Goal: Task Accomplishment & Management: Complete application form

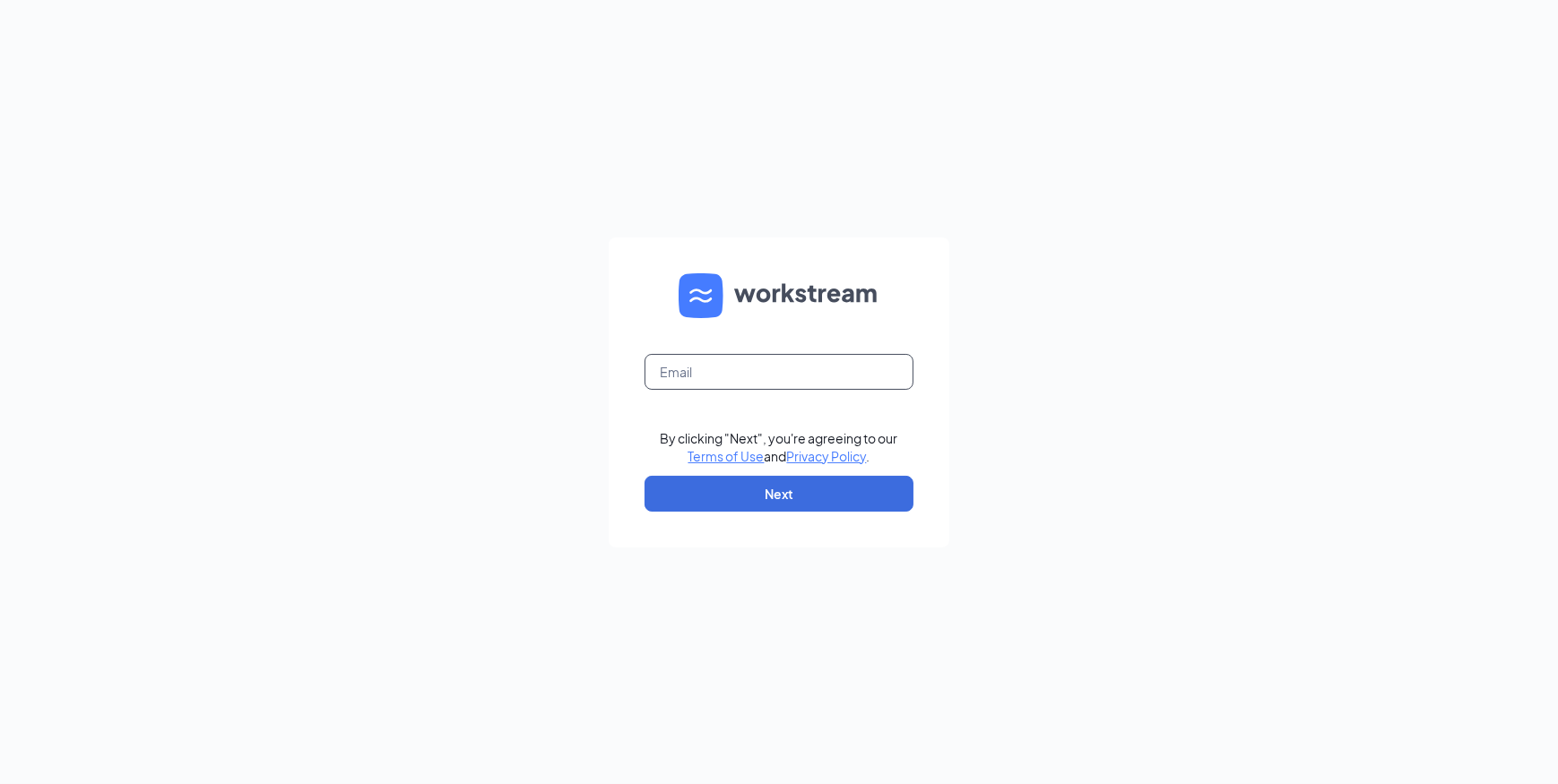
click at [723, 371] on input "text" at bounding box center [779, 371] width 269 height 36
type input "[EMAIL_ADDRESS][DOMAIN_NAME]"
click at [717, 481] on button "Next" at bounding box center [779, 494] width 269 height 36
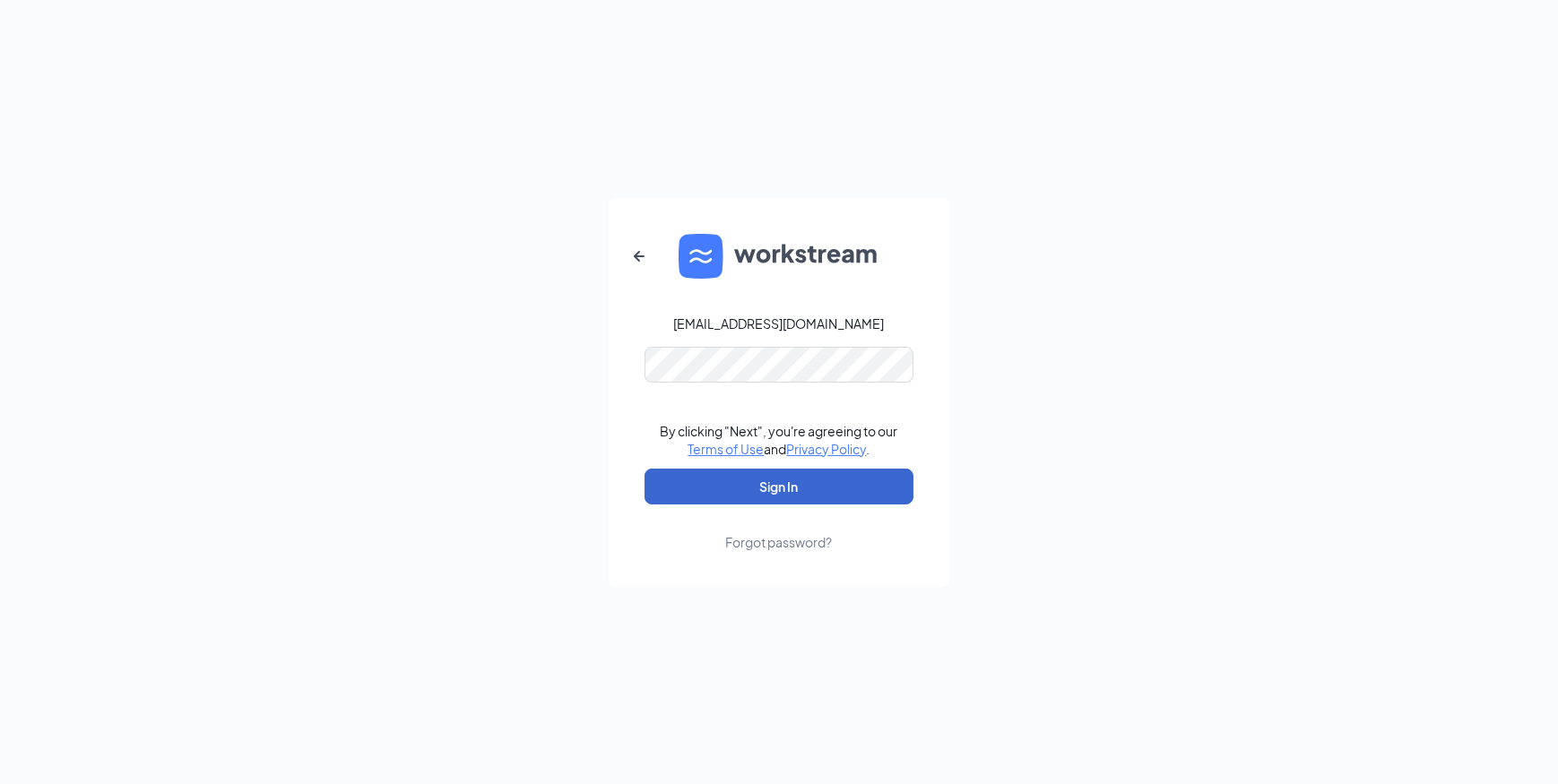
click at [778, 493] on button "Sign In" at bounding box center [779, 486] width 269 height 36
click at [738, 476] on button "Sign In" at bounding box center [779, 486] width 269 height 36
click at [832, 483] on button "Sign In" at bounding box center [779, 486] width 269 height 36
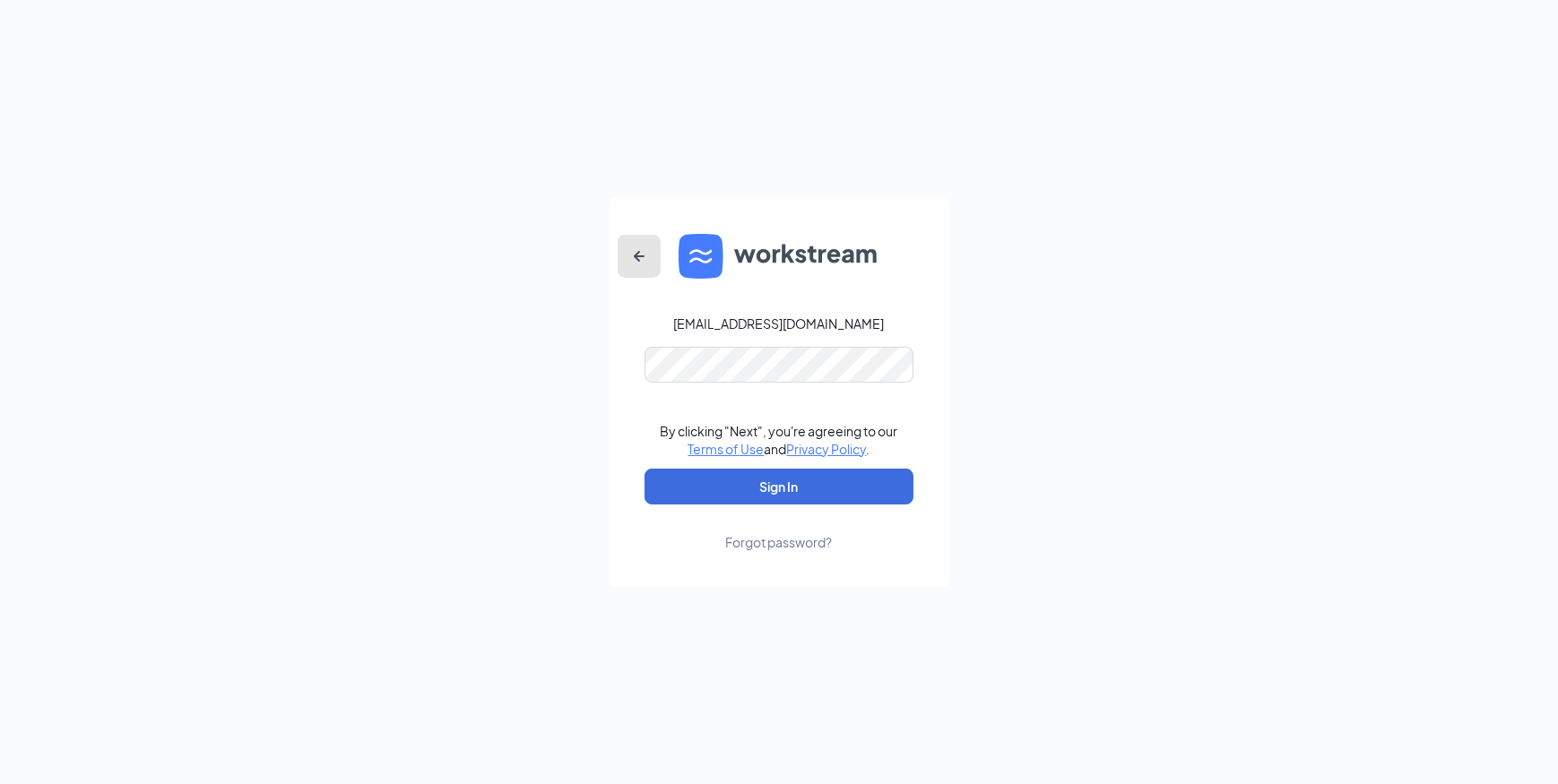
click at [647, 256] on icon "ArrowLeftNew" at bounding box center [640, 256] width 21 height 21
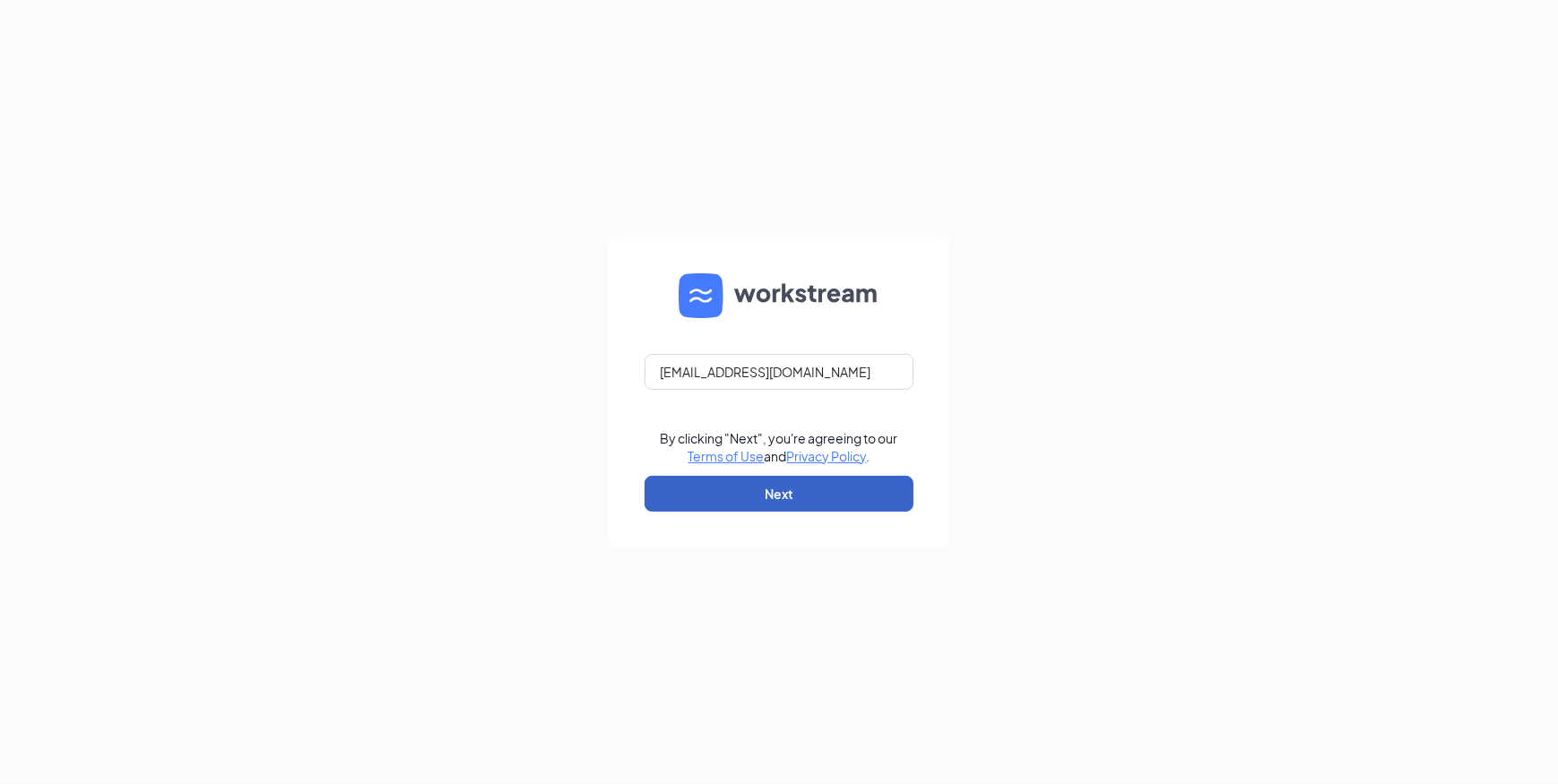
click at [812, 493] on button "Next" at bounding box center [779, 494] width 269 height 36
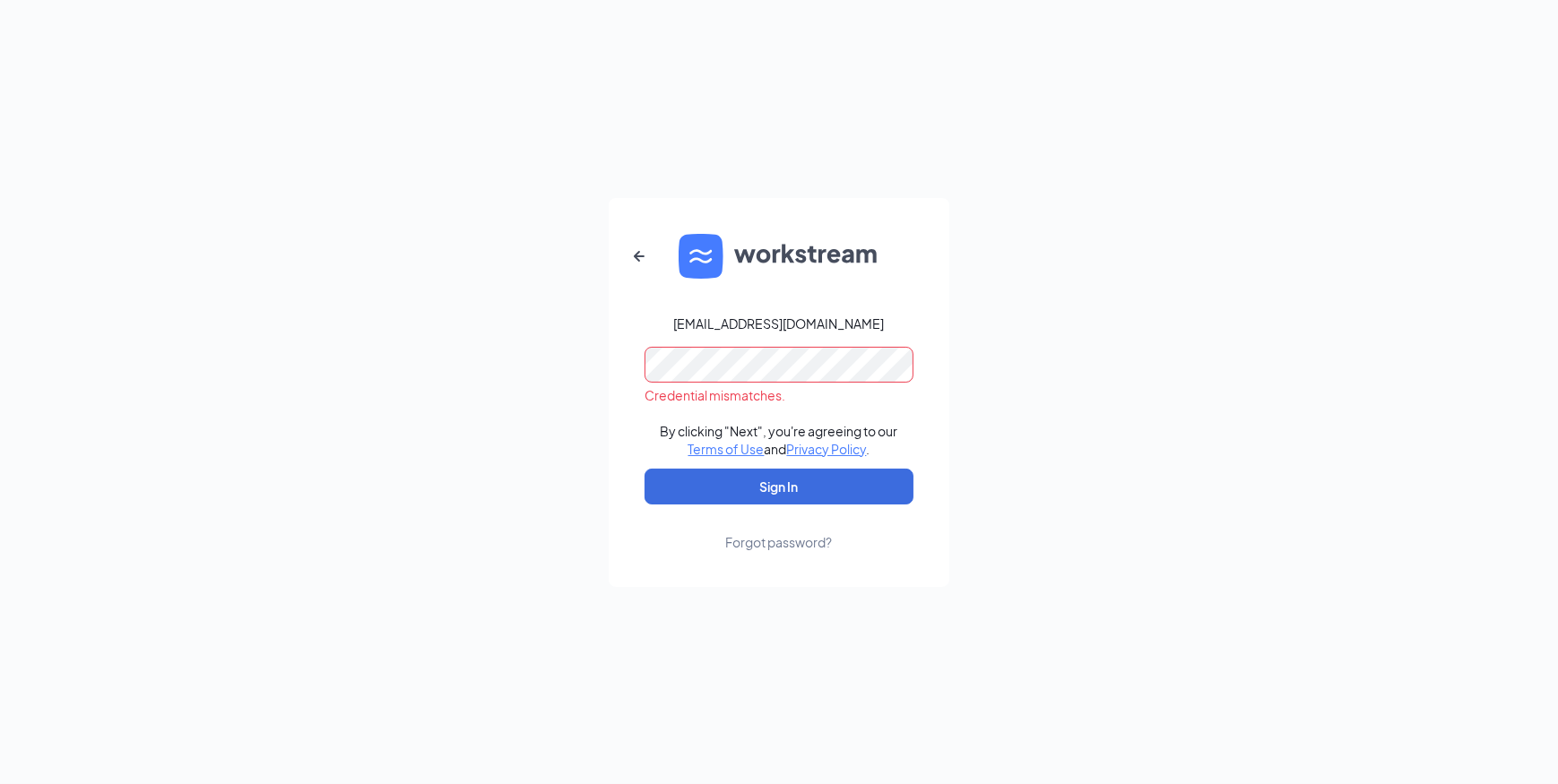
click at [511, 340] on div "RESTFHS15150001@Firehousesubs.com Credential mismatches. By clicking "Next", yo…" at bounding box center [779, 392] width 1558 height 784
click at [747, 490] on button "Sign In" at bounding box center [779, 486] width 269 height 36
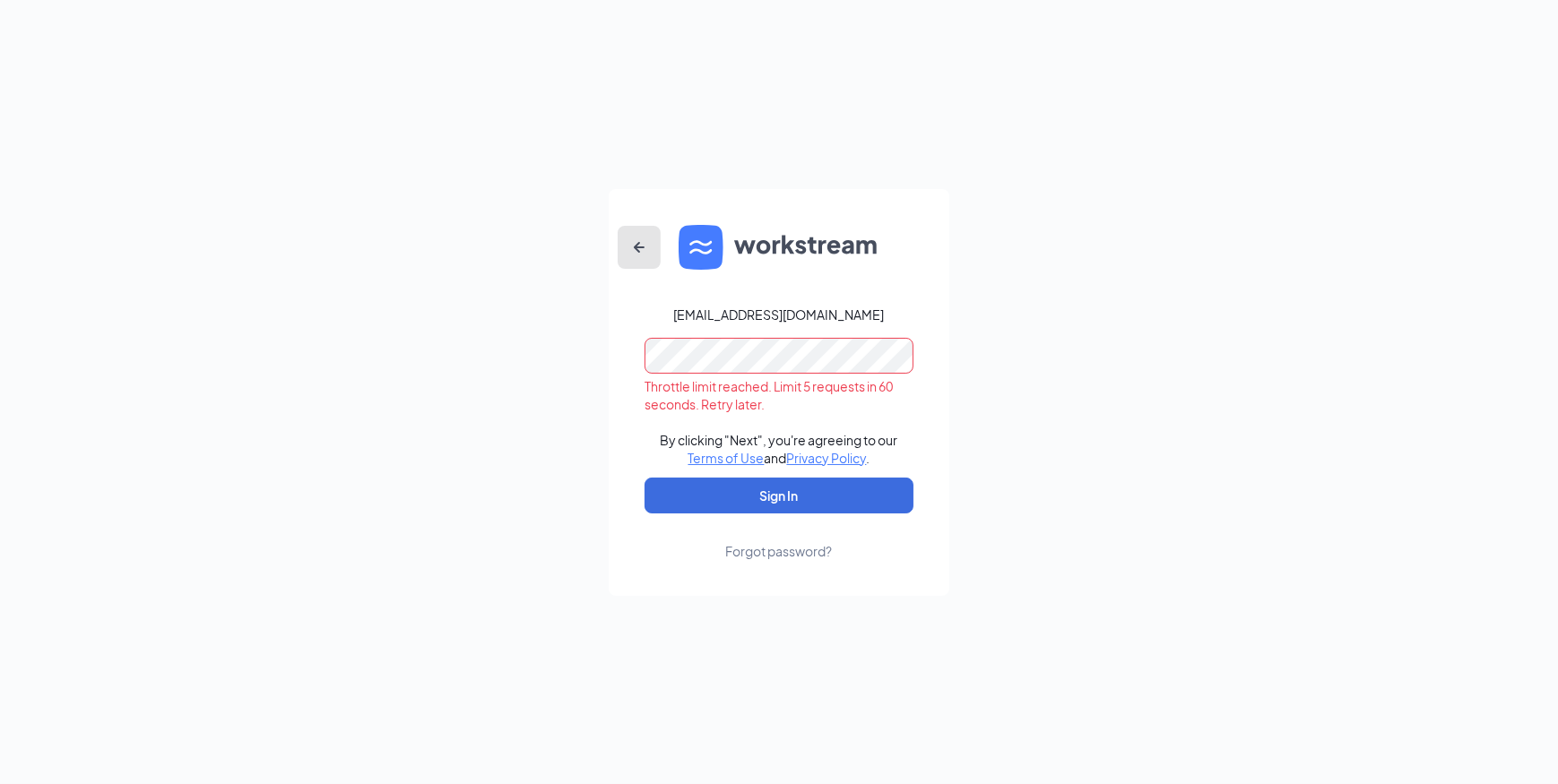
click at [644, 242] on icon "ArrowLeftNew" at bounding box center [640, 248] width 21 height 21
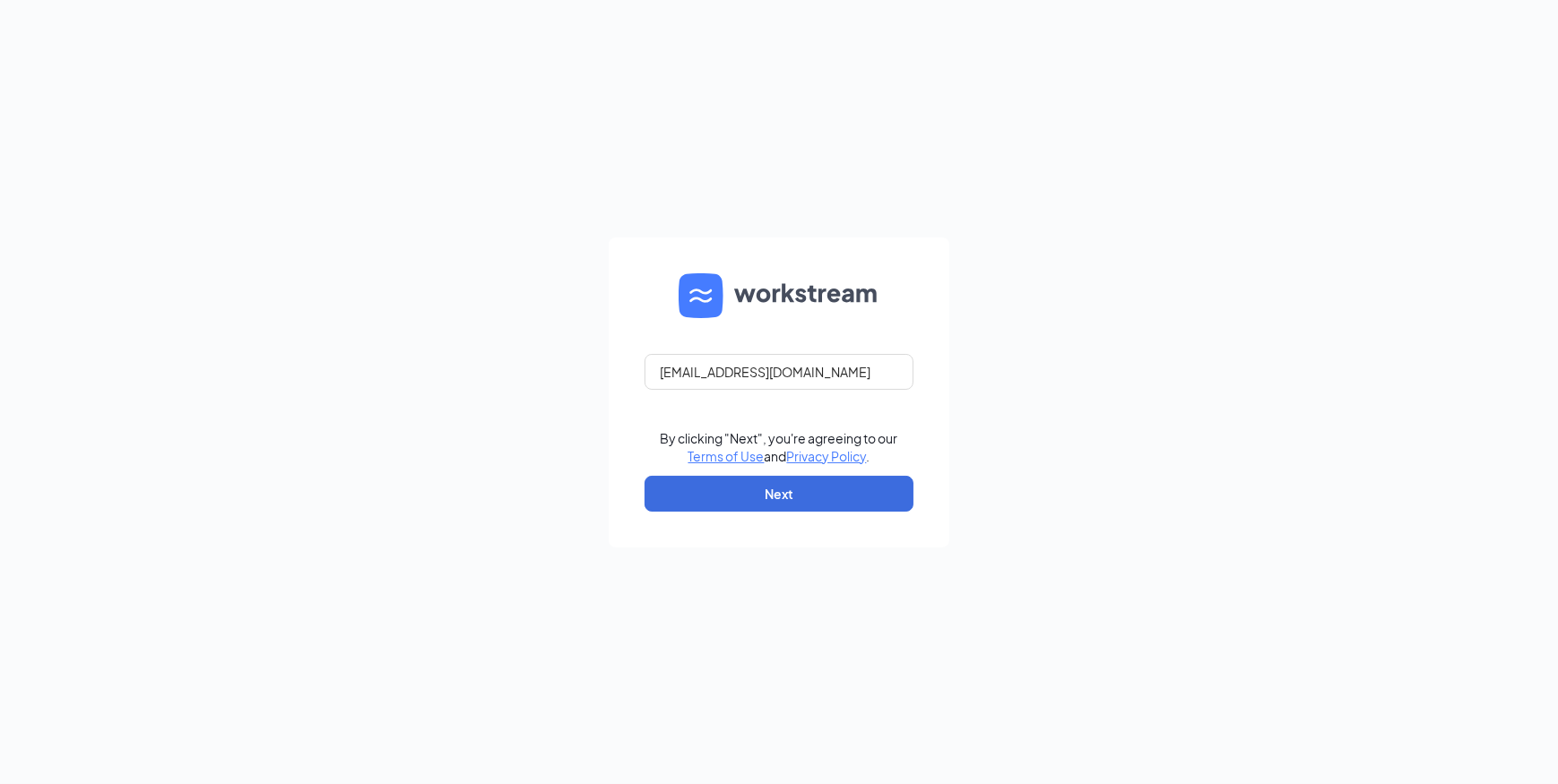
click at [644, 242] on form "RESTFHS15150001@Firehousesubs.com By clicking "Next", you're agreeing to our Te…" at bounding box center [779, 392] width 341 height 310
click at [719, 375] on input "text" at bounding box center [779, 371] width 269 height 36
type input "wagreenor@firehousesubs.com"
click at [717, 497] on button "Next" at bounding box center [779, 494] width 269 height 36
drag, startPoint x: 878, startPoint y: 376, endPoint x: 288, endPoint y: 345, distance: 590.8
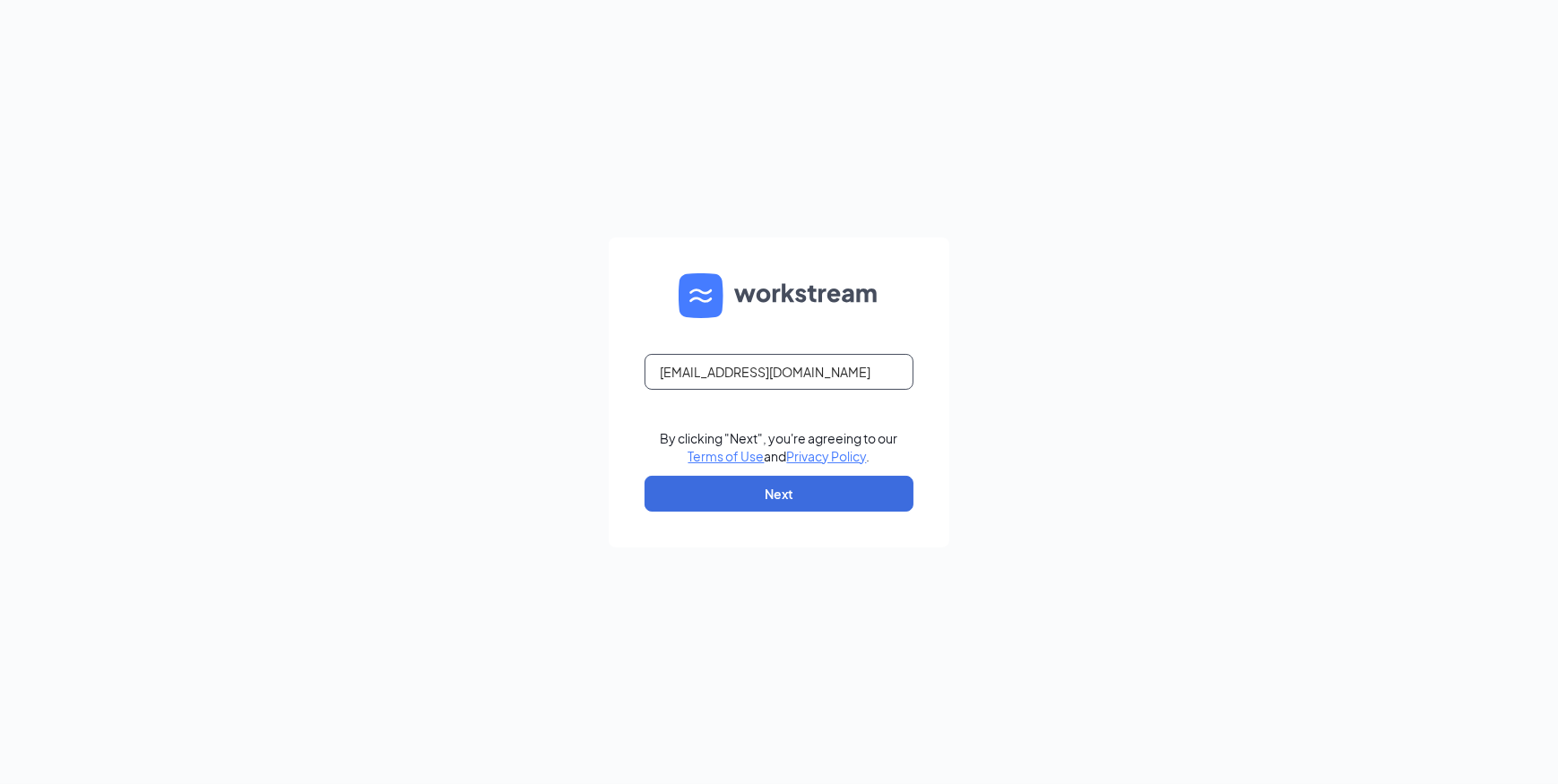
click at [466, 381] on div "wagreenor@firehousesubs.com By clicking "Next", you're agreeing to our Terms of…" at bounding box center [779, 392] width 1558 height 784
click at [824, 376] on input "text" at bounding box center [779, 371] width 269 height 36
type input "RESTFHS15150001@Firehouse.local"
click at [782, 503] on button "Next" at bounding box center [779, 494] width 269 height 36
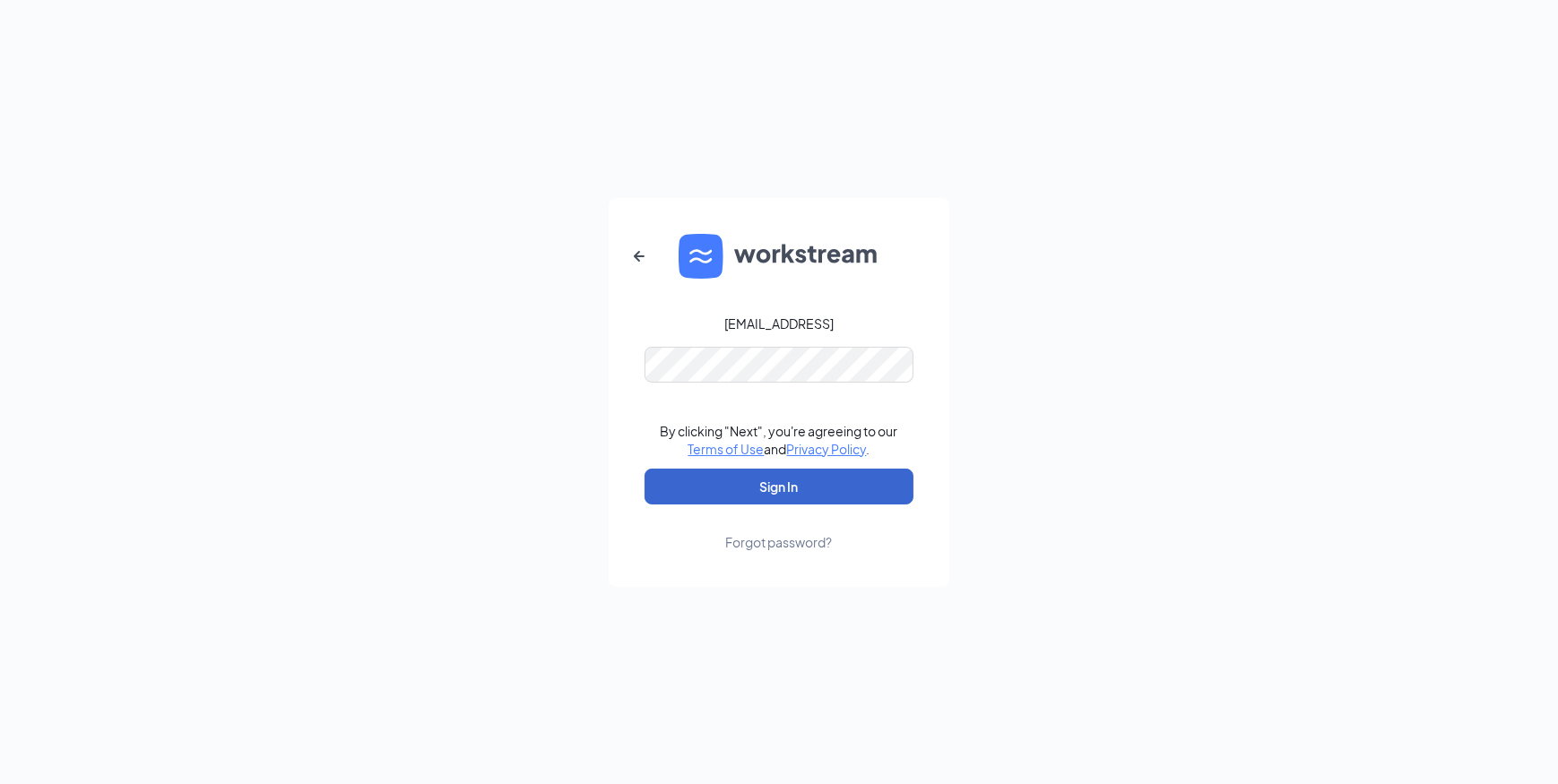
click at [779, 477] on button "Sign In" at bounding box center [779, 486] width 269 height 36
click at [747, 477] on button "Sign In" at bounding box center [779, 486] width 269 height 36
click at [782, 471] on button "Sign In" at bounding box center [779, 486] width 269 height 36
click at [512, 349] on div "RESTFHS15150001@Firehouse.local Credential mismatches. By clicking "Next", you'…" at bounding box center [779, 392] width 1558 height 784
click at [645, 255] on icon "ArrowLeftNew" at bounding box center [640, 256] width 21 height 21
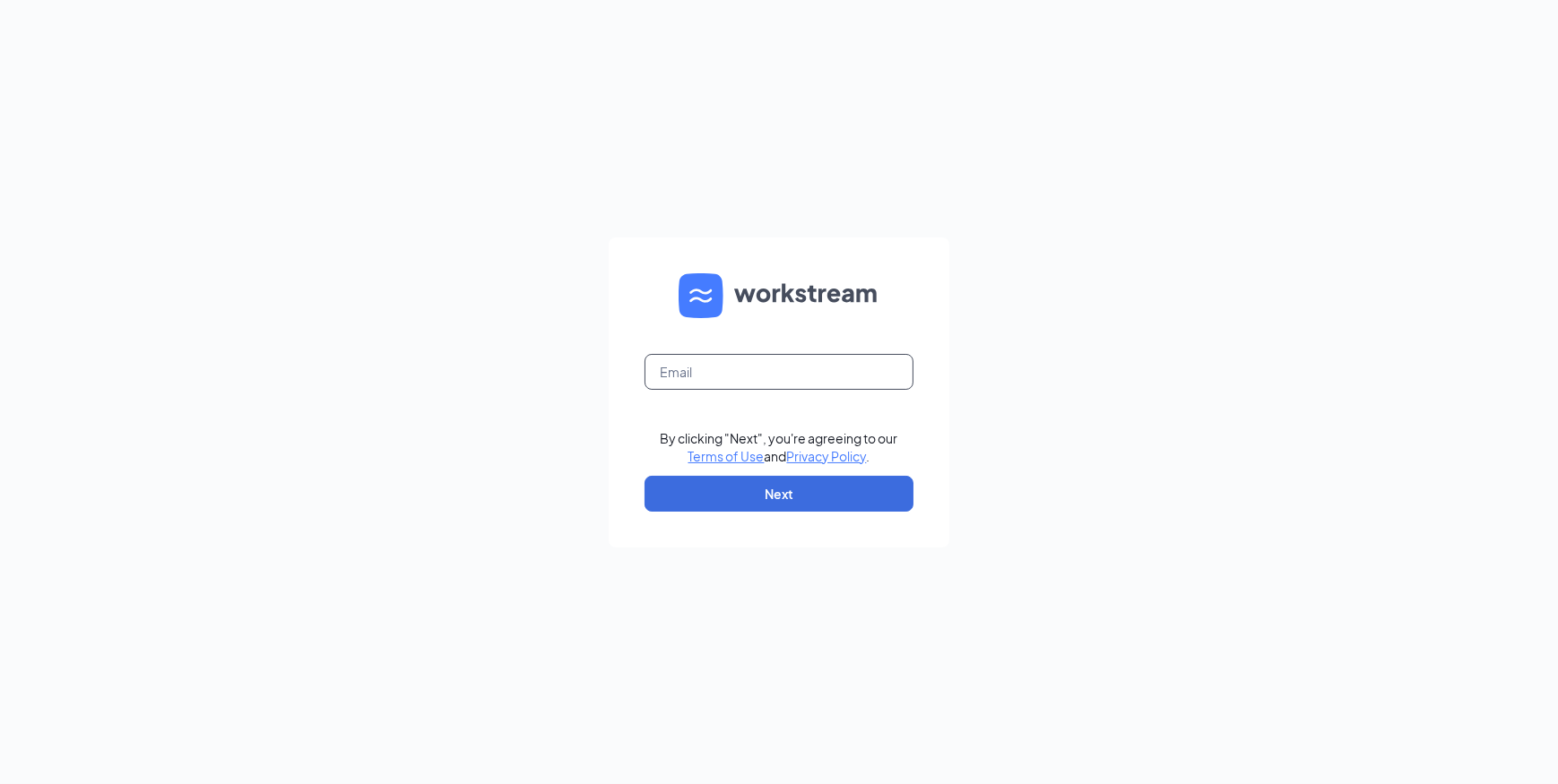
click at [726, 376] on input "text" at bounding box center [779, 371] width 269 height 36
click at [771, 364] on input "text" at bounding box center [779, 371] width 269 height 36
type input "wagreenor@firehousesubs.com"
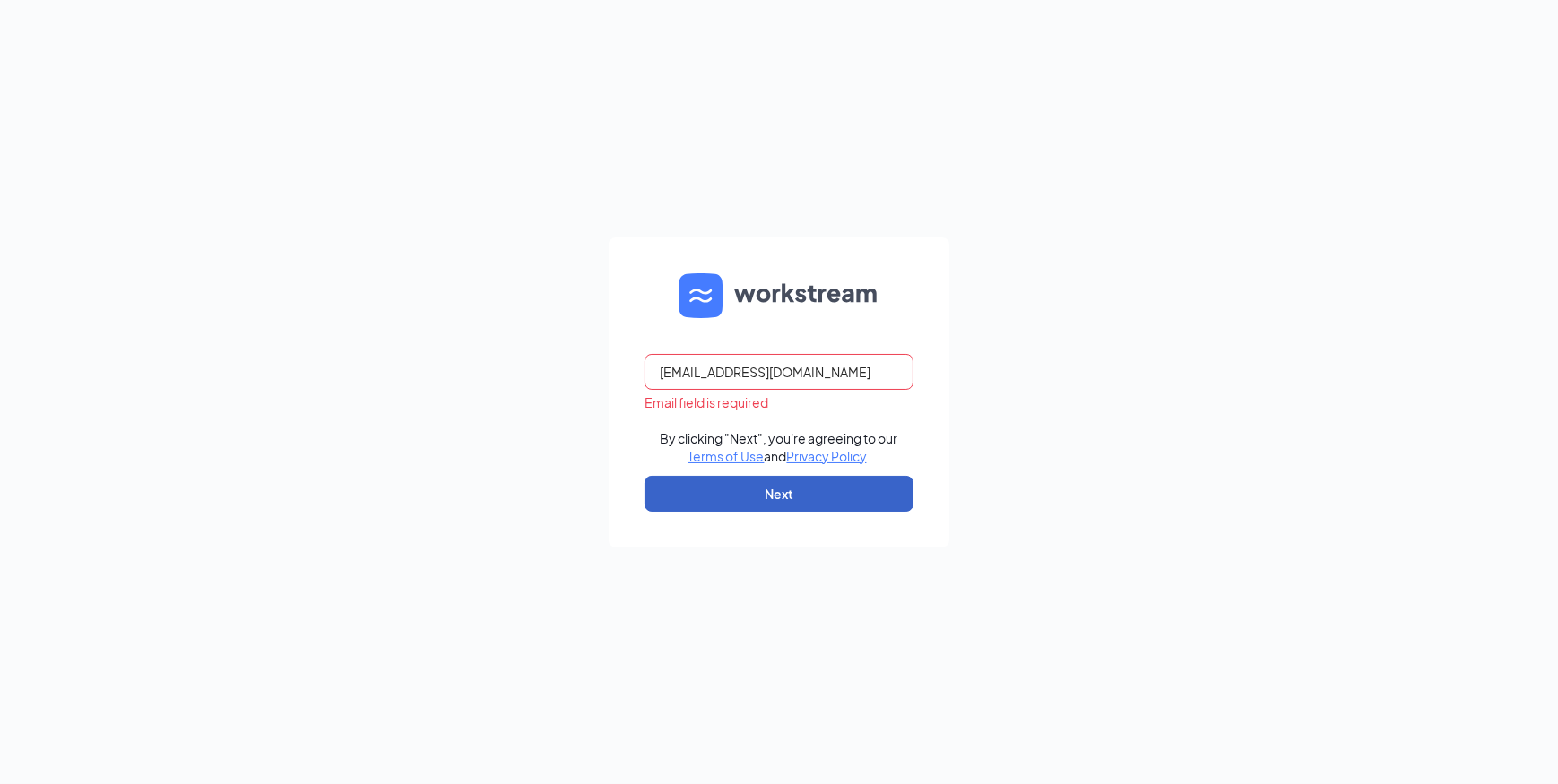
click at [700, 491] on button "Next" at bounding box center [779, 494] width 269 height 36
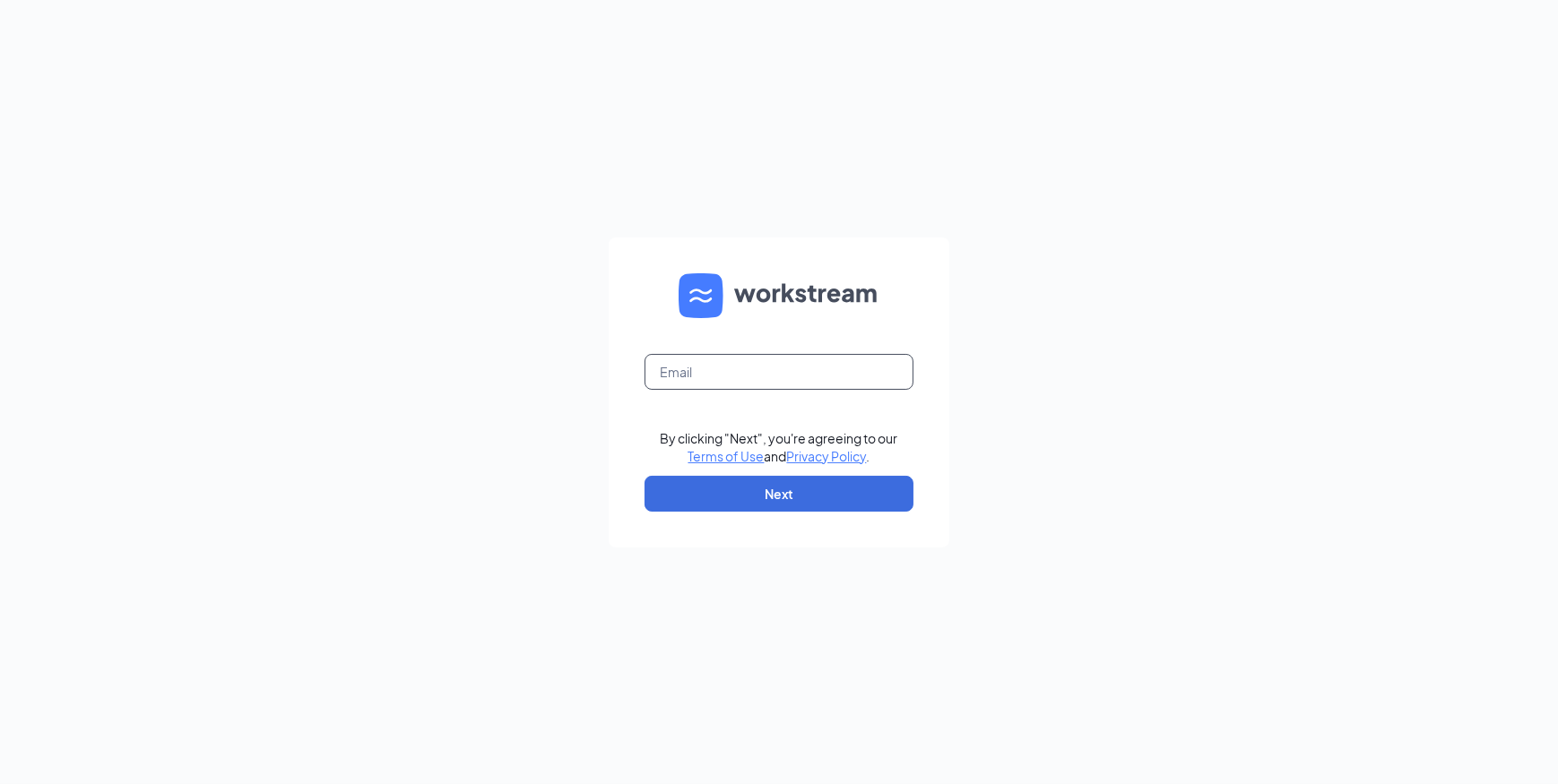
click at [752, 376] on input "text" at bounding box center [779, 371] width 269 height 36
type input "[EMAIL_ADDRESS][DOMAIN_NAME]"
click at [719, 493] on button "Next" at bounding box center [779, 494] width 269 height 36
click at [690, 366] on input "text" at bounding box center [779, 371] width 269 height 36
type input "[EMAIL_ADDRESS][DOMAIN_NAME]"
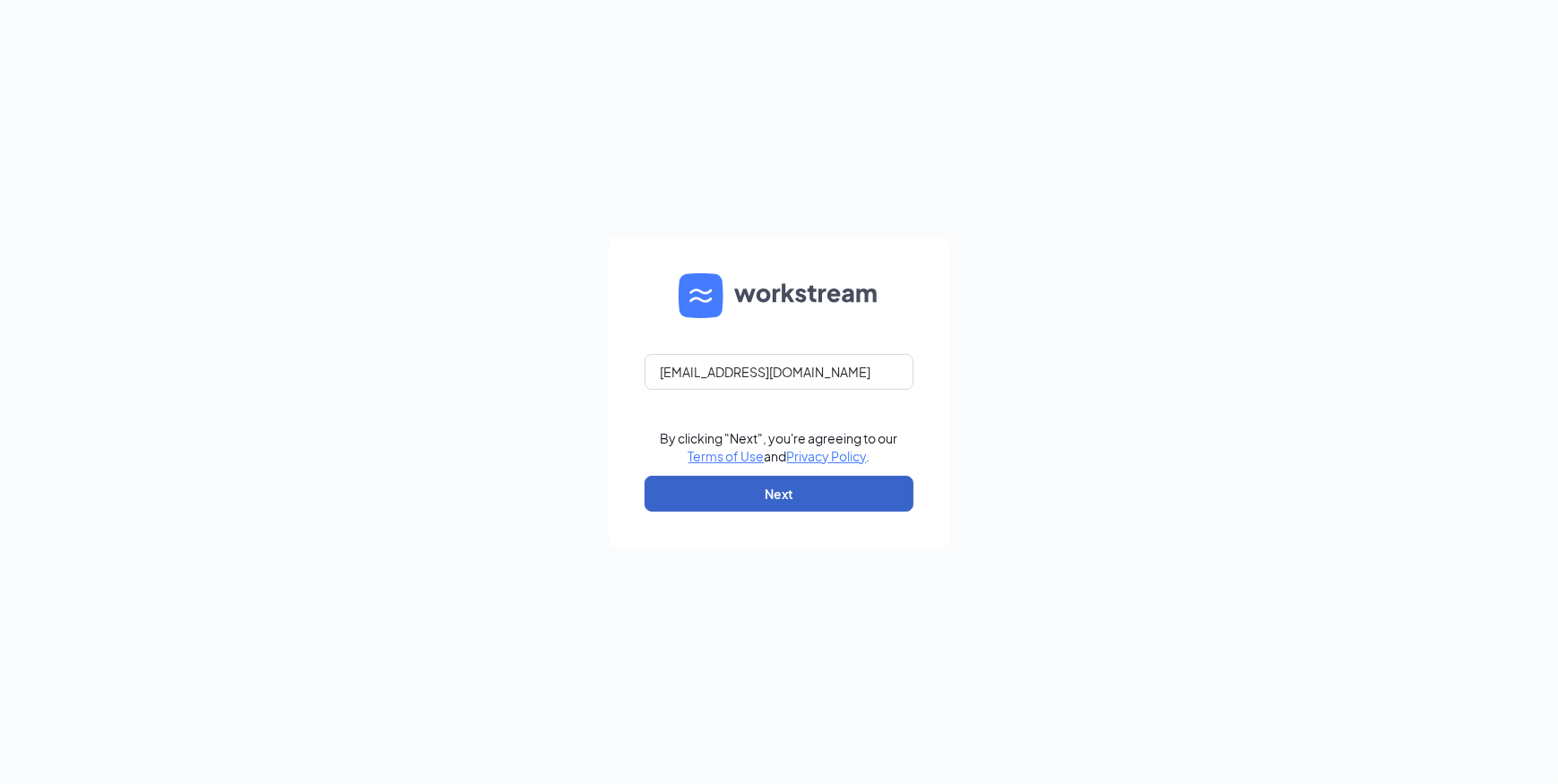
click at [695, 478] on button "Next" at bounding box center [779, 494] width 269 height 36
click at [712, 367] on input "text" at bounding box center [779, 371] width 269 height 36
type input "[EMAIL_ADDRESS][DOMAIN_NAME]"
click at [681, 483] on button "Next" at bounding box center [779, 494] width 269 height 36
click at [708, 376] on input "text" at bounding box center [779, 371] width 269 height 36
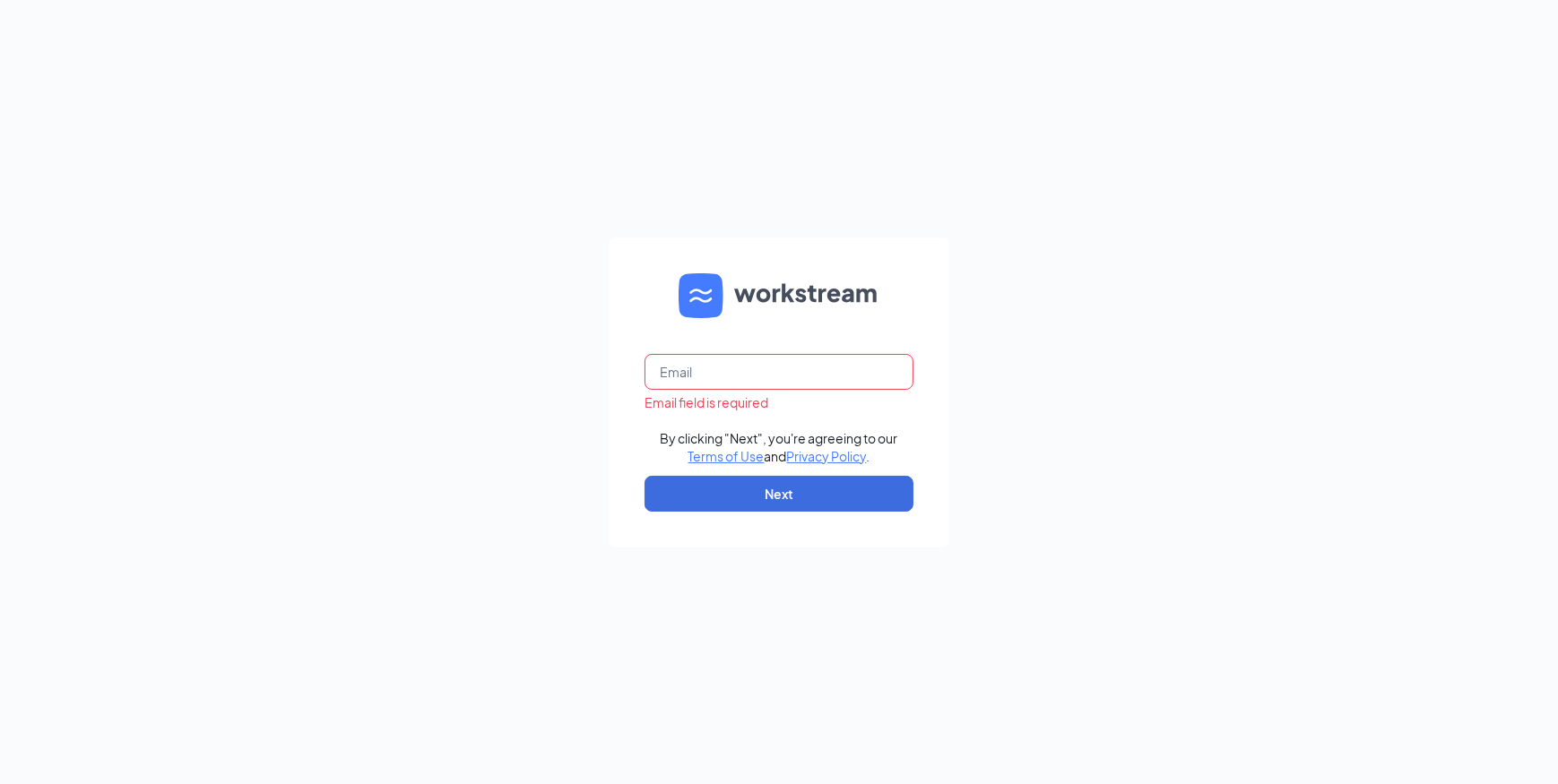
click at [441, 383] on div "Email field is required By clicking "Next", you're agreeing to our Terms of Use…" at bounding box center [779, 392] width 1558 height 784
click at [753, 364] on input "text" at bounding box center [779, 371] width 269 height 36
type input "wagreenor@firehousesubs.com"
click at [679, 484] on button "Next" at bounding box center [779, 494] width 269 height 36
click at [784, 371] on input "text" at bounding box center [779, 371] width 269 height 36
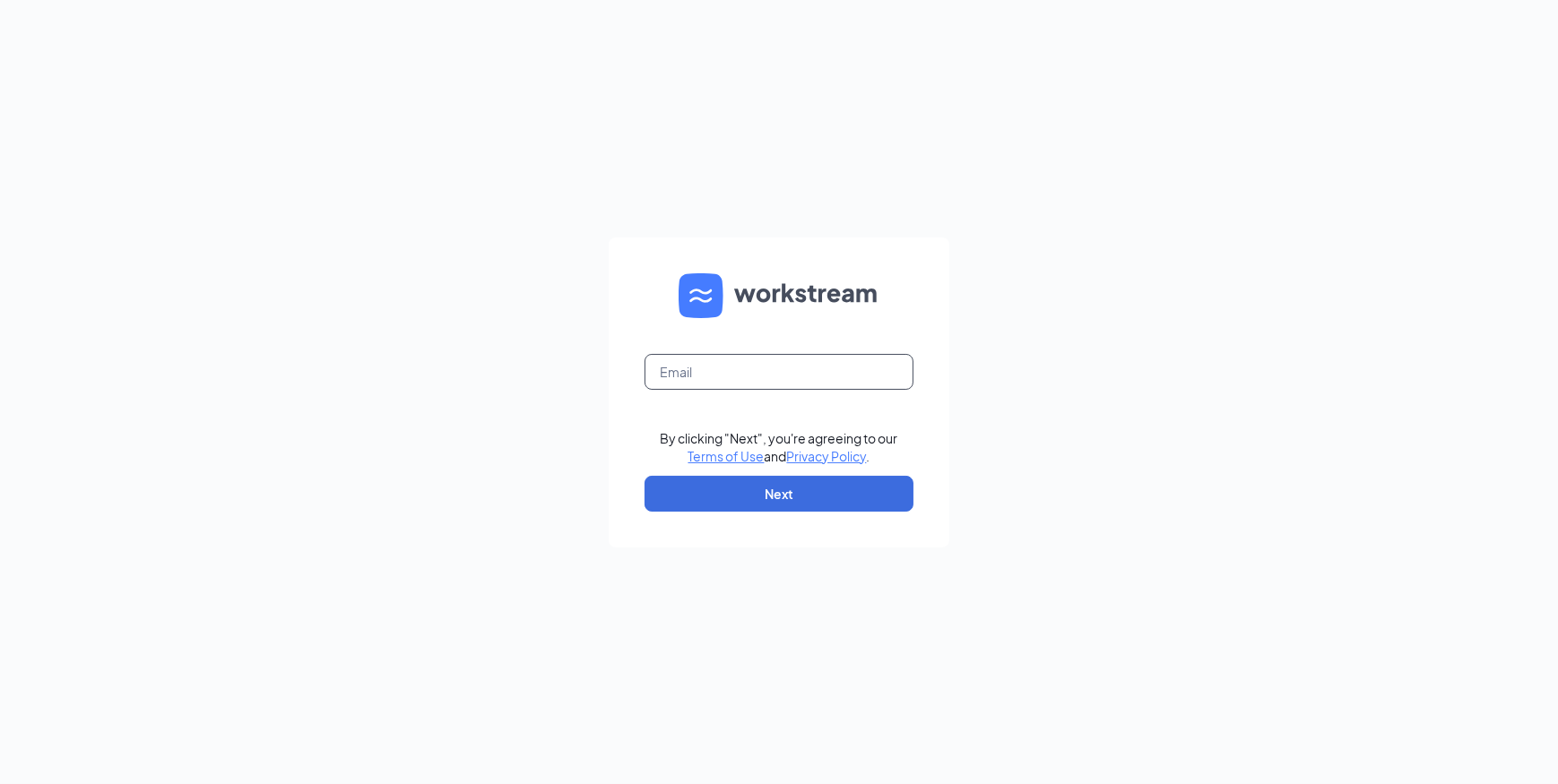
paste input "WaGreenOR@FirehouseSubs.com"
type input "WaGreenOR@FirehouseSubs.com"
click at [663, 494] on button "Next" at bounding box center [779, 494] width 269 height 36
click at [670, 356] on input "text" at bounding box center [779, 371] width 269 height 36
click at [806, 364] on input "text" at bounding box center [779, 371] width 269 height 36
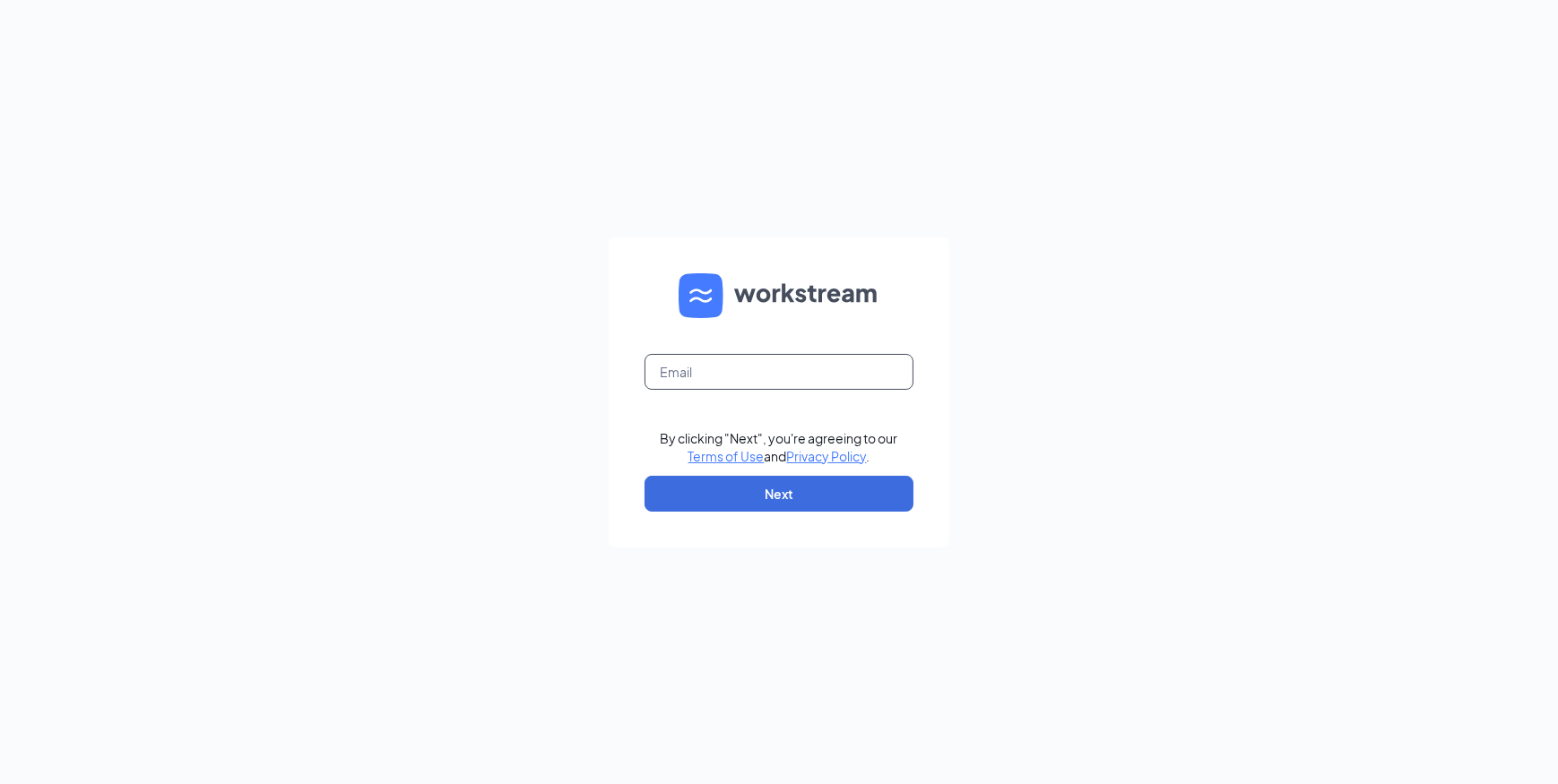
type input "WaGreenOR@FirehouseSubs.com"
click at [742, 492] on button "Next" at bounding box center [779, 494] width 269 height 36
click at [779, 377] on input "text" at bounding box center [779, 371] width 269 height 36
type input "WaGreenOR@FirehouseSubs.com"
click at [754, 500] on button "Next" at bounding box center [779, 494] width 269 height 36
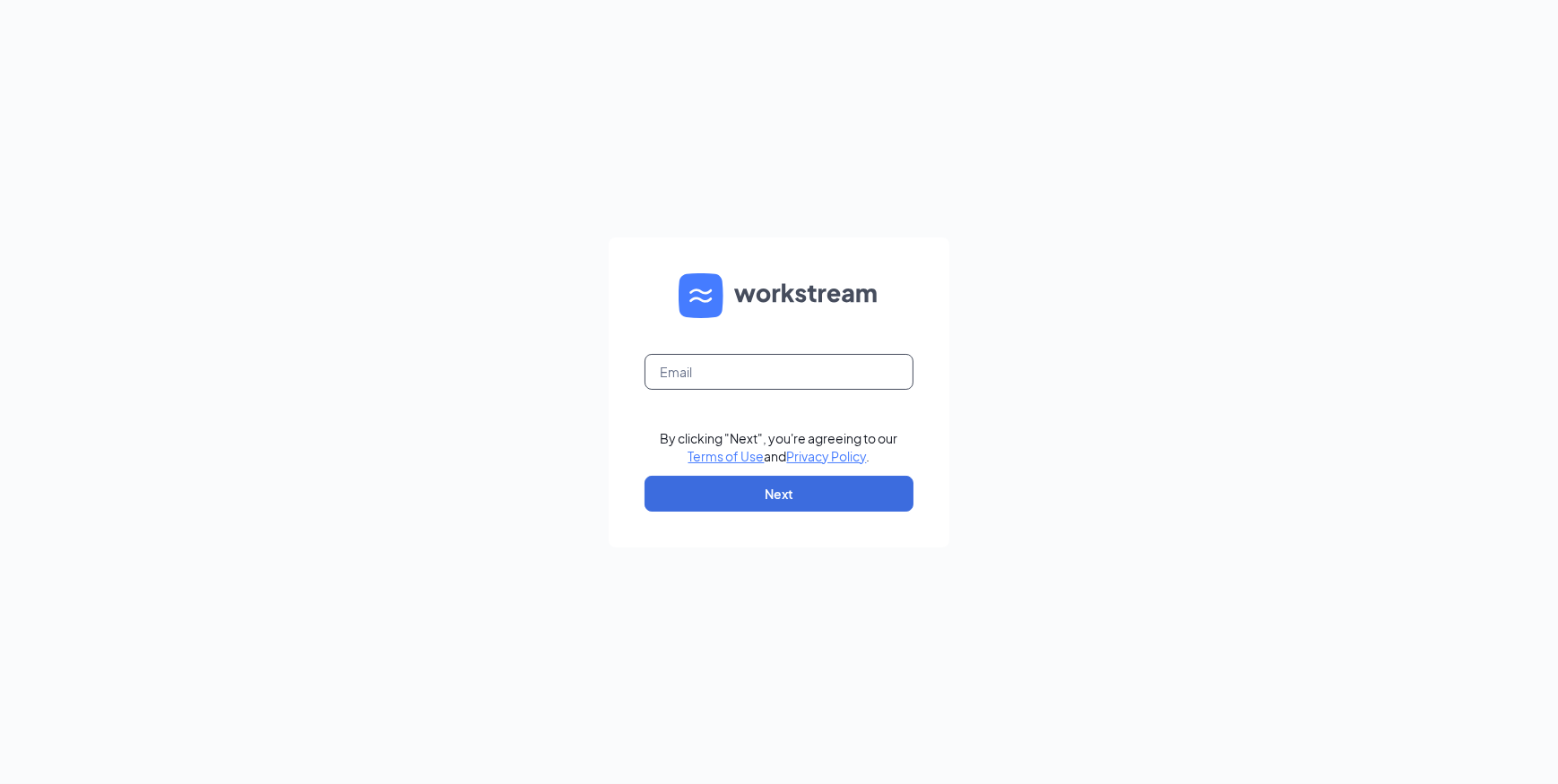
click at [747, 381] on input "text" at bounding box center [779, 371] width 269 height 36
type input "Wagreenor@firehousesubs.com"
drag, startPoint x: 571, startPoint y: 471, endPoint x: 593, endPoint y: 478, distance: 23.1
click at [570, 473] on div "Wagreenor@firehousesubs.com By clicking "Next", you're agreeing to our Terms of…" at bounding box center [779, 392] width 1558 height 784
click at [661, 482] on button "Next" at bounding box center [779, 494] width 269 height 36
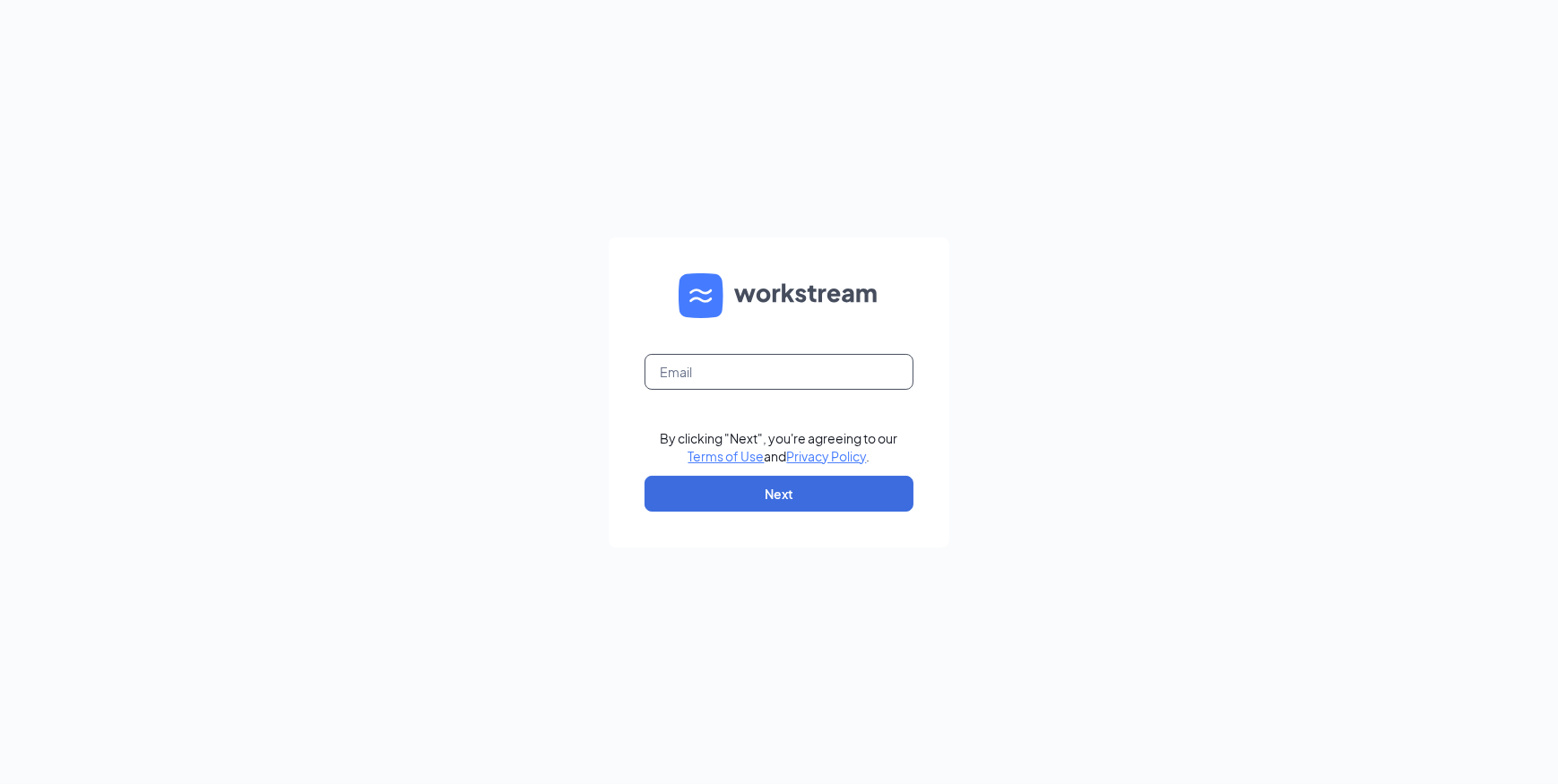
click at [755, 376] on input "text" at bounding box center [779, 371] width 269 height 36
click at [513, 389] on div "Email field is required By clicking "Next", you're agreeing to our Terms of Use…" at bounding box center [779, 392] width 1558 height 784
click at [719, 355] on input "text" at bounding box center [779, 371] width 269 height 36
type input "Wagreenor@firehousesubs.com"
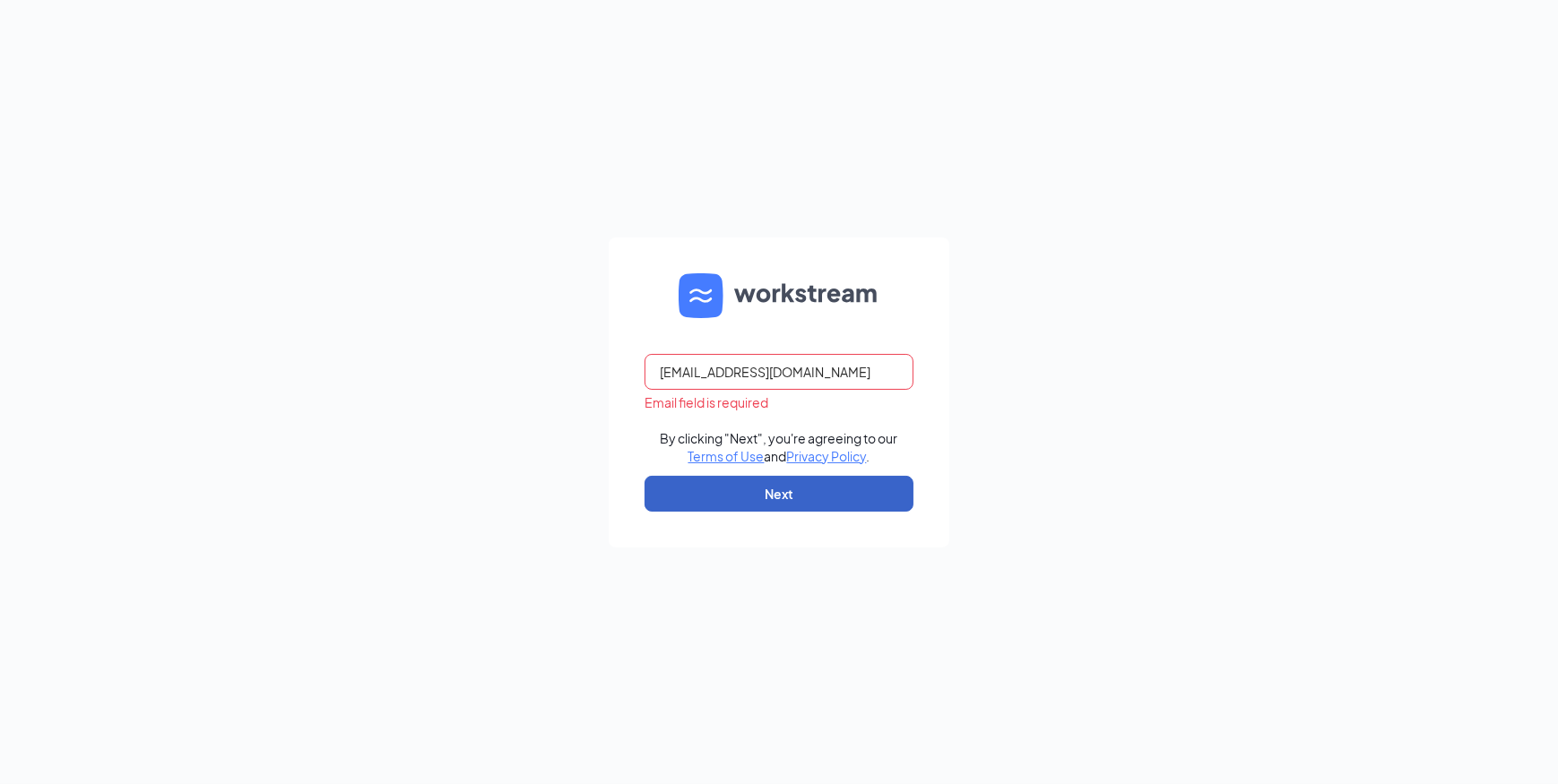
click at [686, 488] on button "Next" at bounding box center [779, 494] width 269 height 36
